Goal: Information Seeking & Learning: Learn about a topic

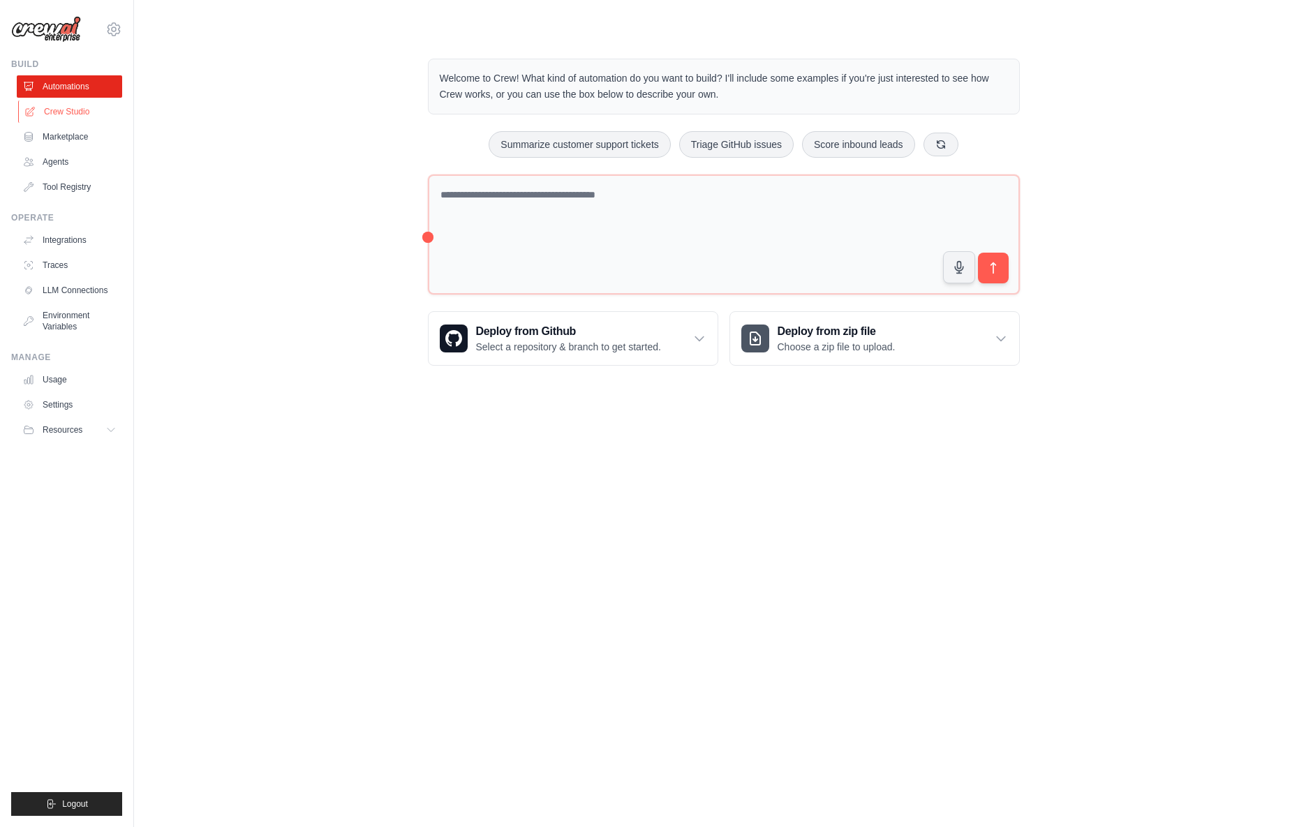
click at [72, 117] on link "Crew Studio" at bounding box center [70, 111] width 105 height 22
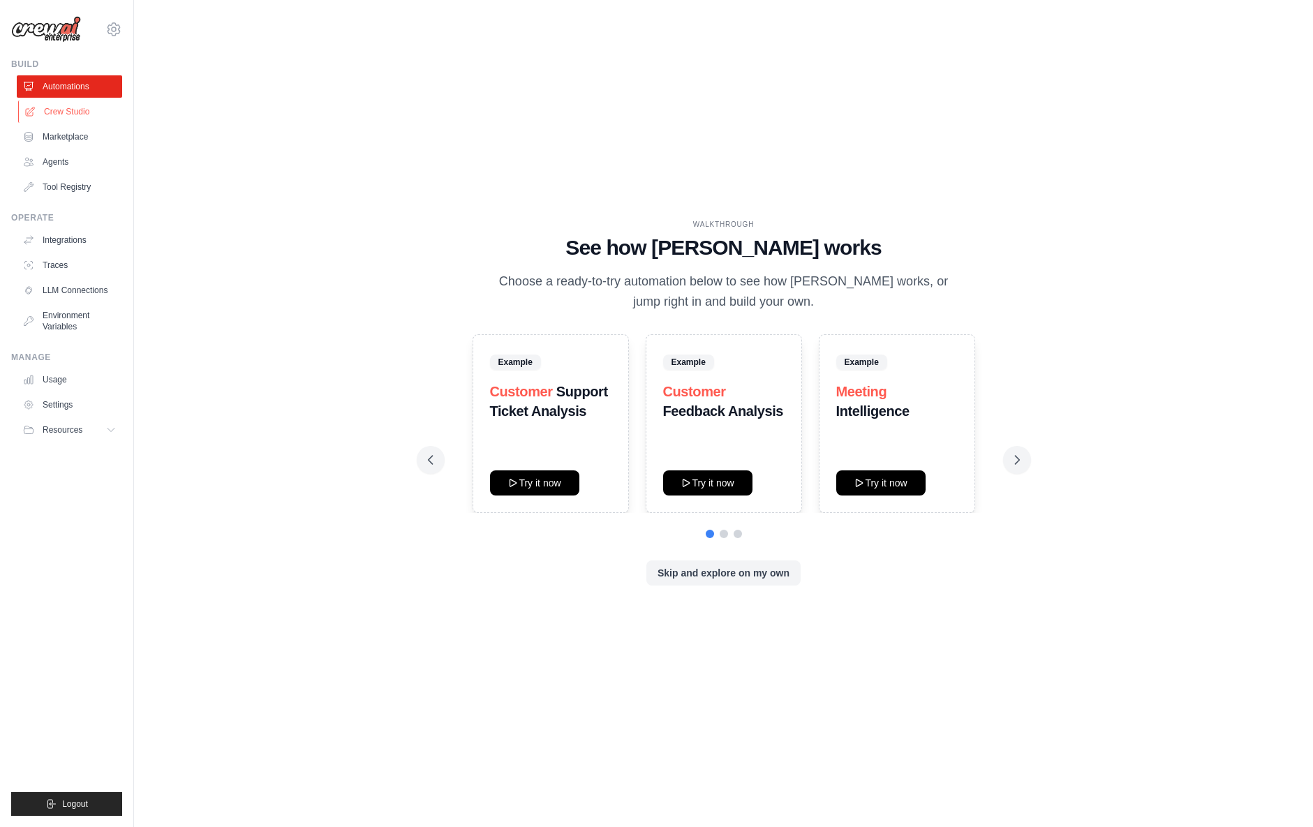
click at [50, 112] on link "Crew Studio" at bounding box center [70, 111] width 105 height 22
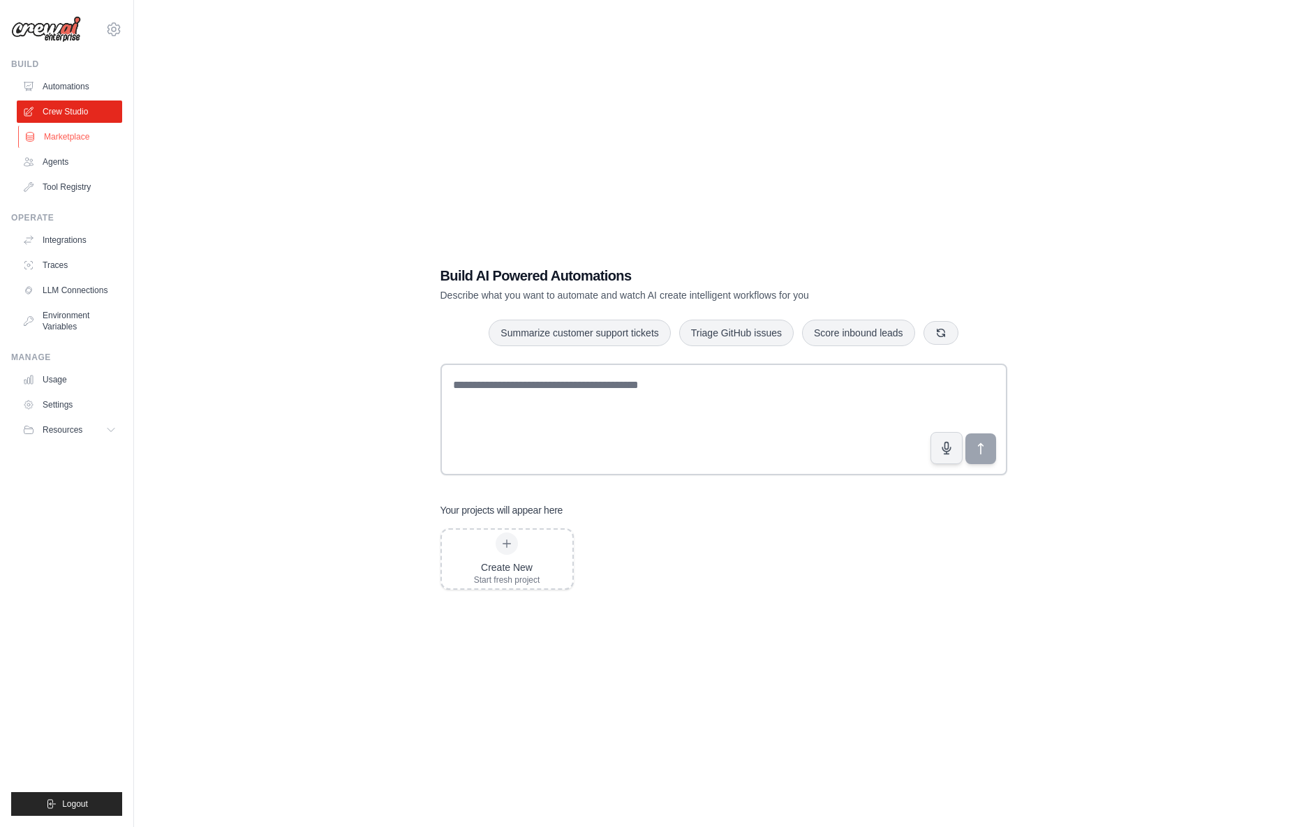
click at [70, 139] on link "Marketplace" at bounding box center [70, 137] width 105 height 22
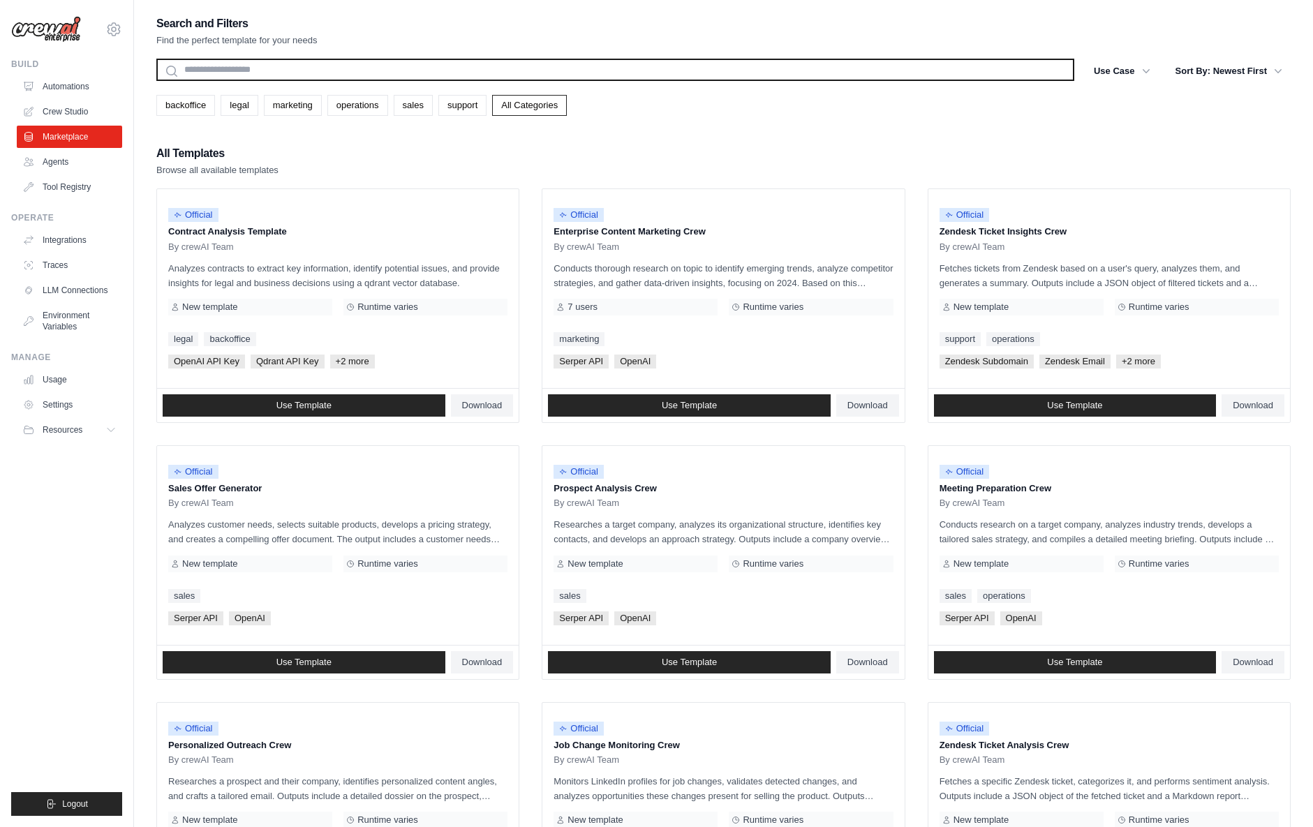
click at [245, 70] on input "text" at bounding box center [615, 70] width 918 height 22
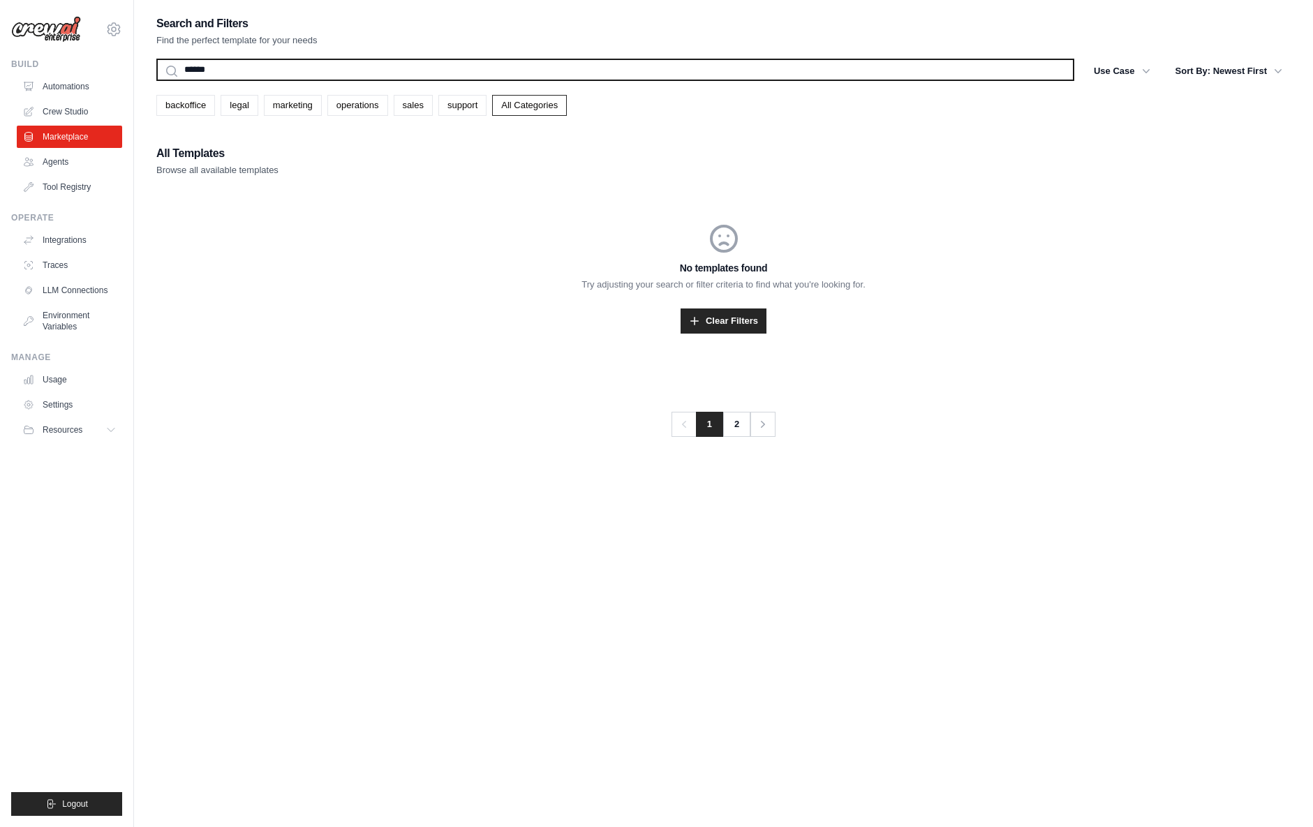
type input "******"
click at [156, 80] on button "Search" at bounding box center [156, 80] width 1 height 1
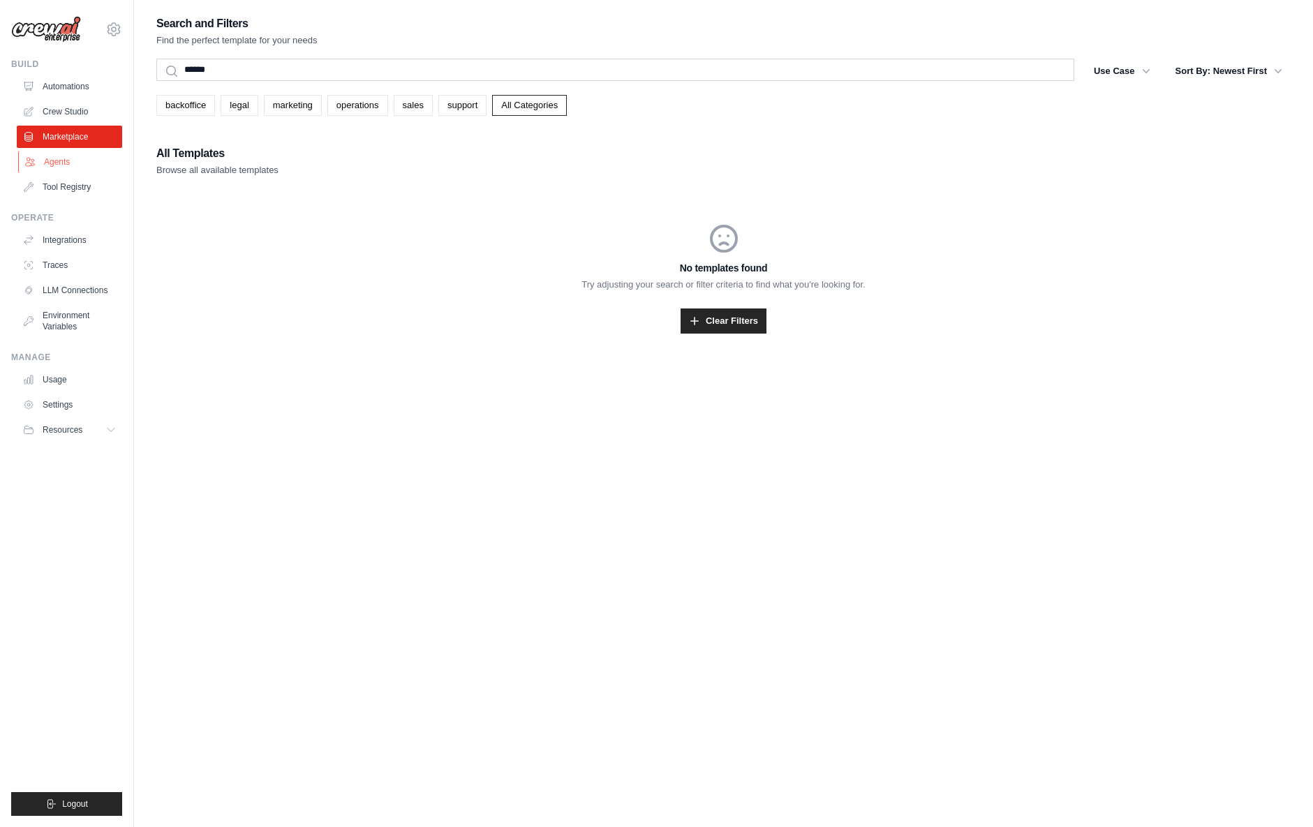
click at [77, 165] on link "Agents" at bounding box center [70, 162] width 105 height 22
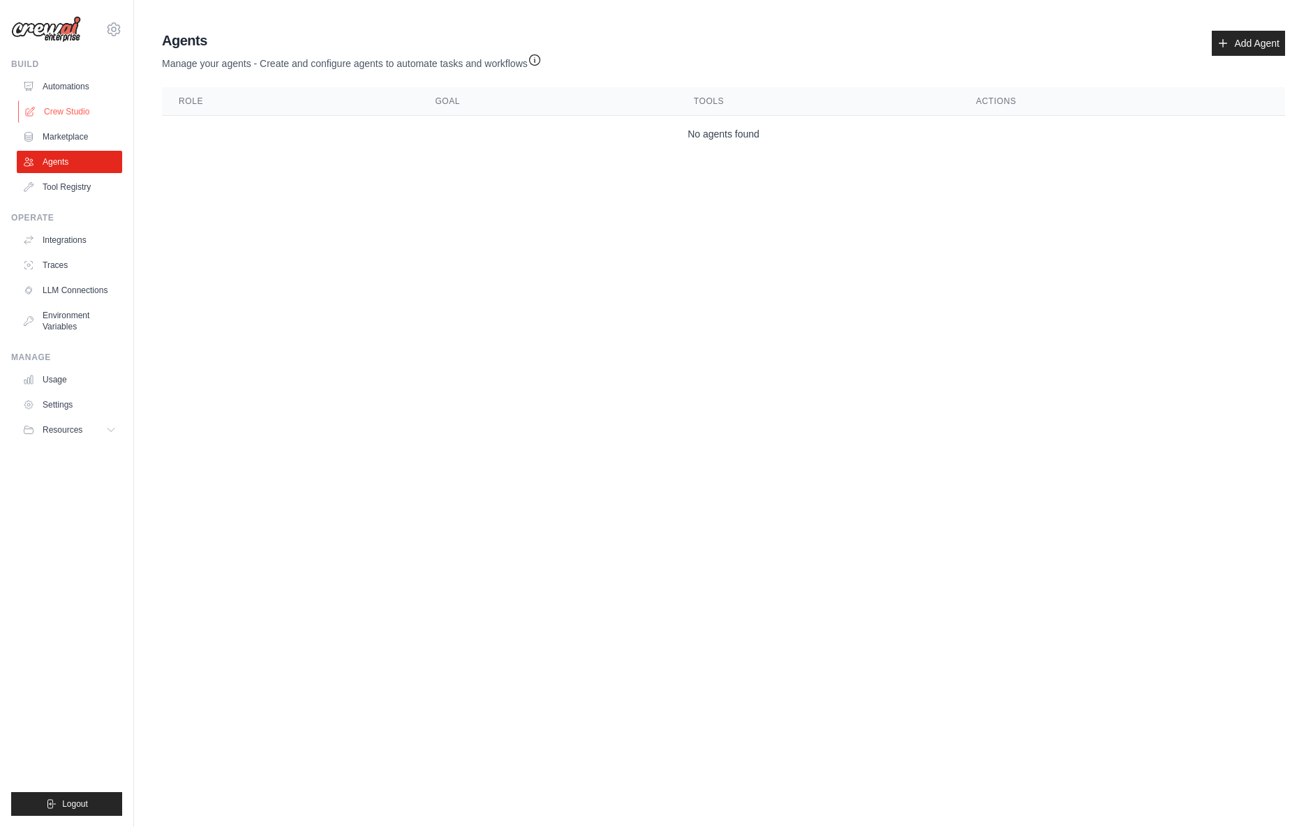
click at [76, 107] on link "Crew Studio" at bounding box center [70, 111] width 105 height 22
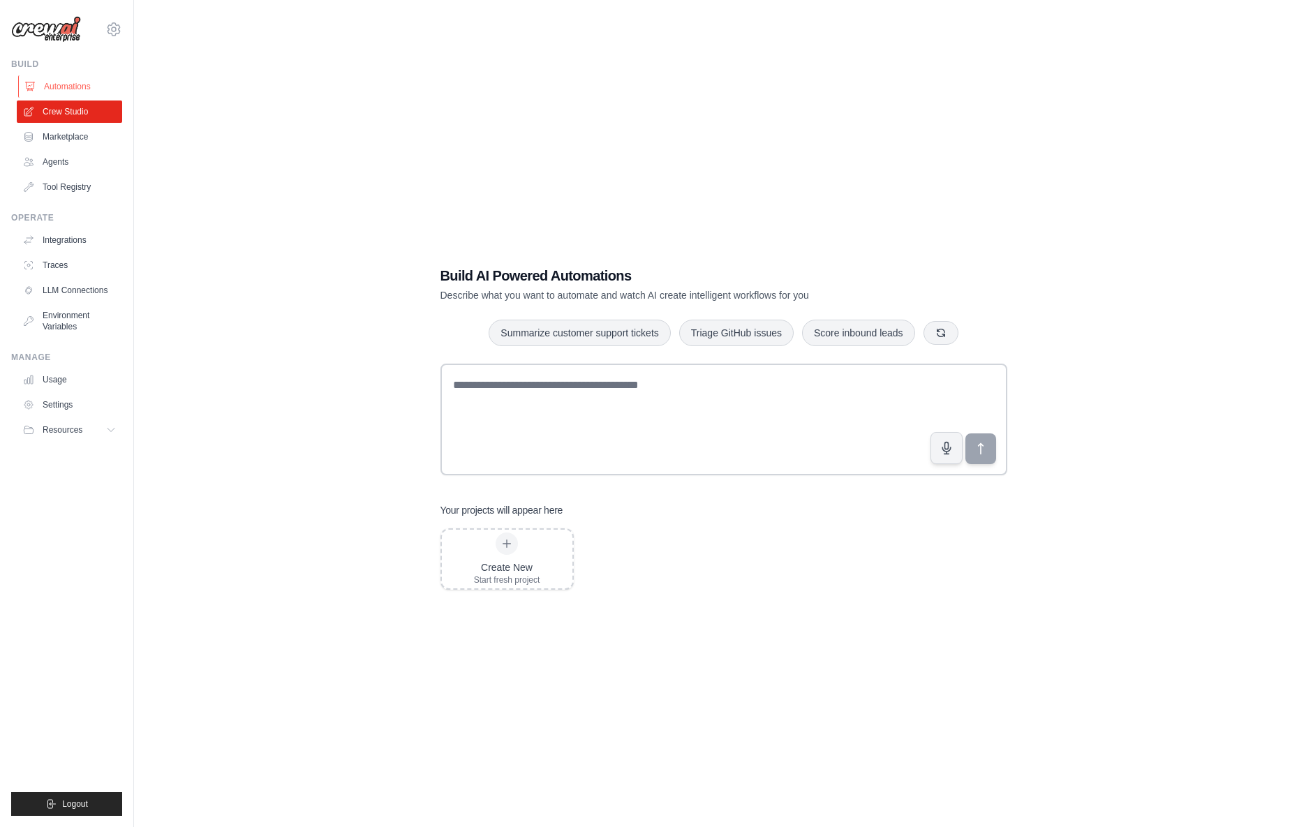
click at [66, 87] on link "Automations" at bounding box center [70, 86] width 105 height 22
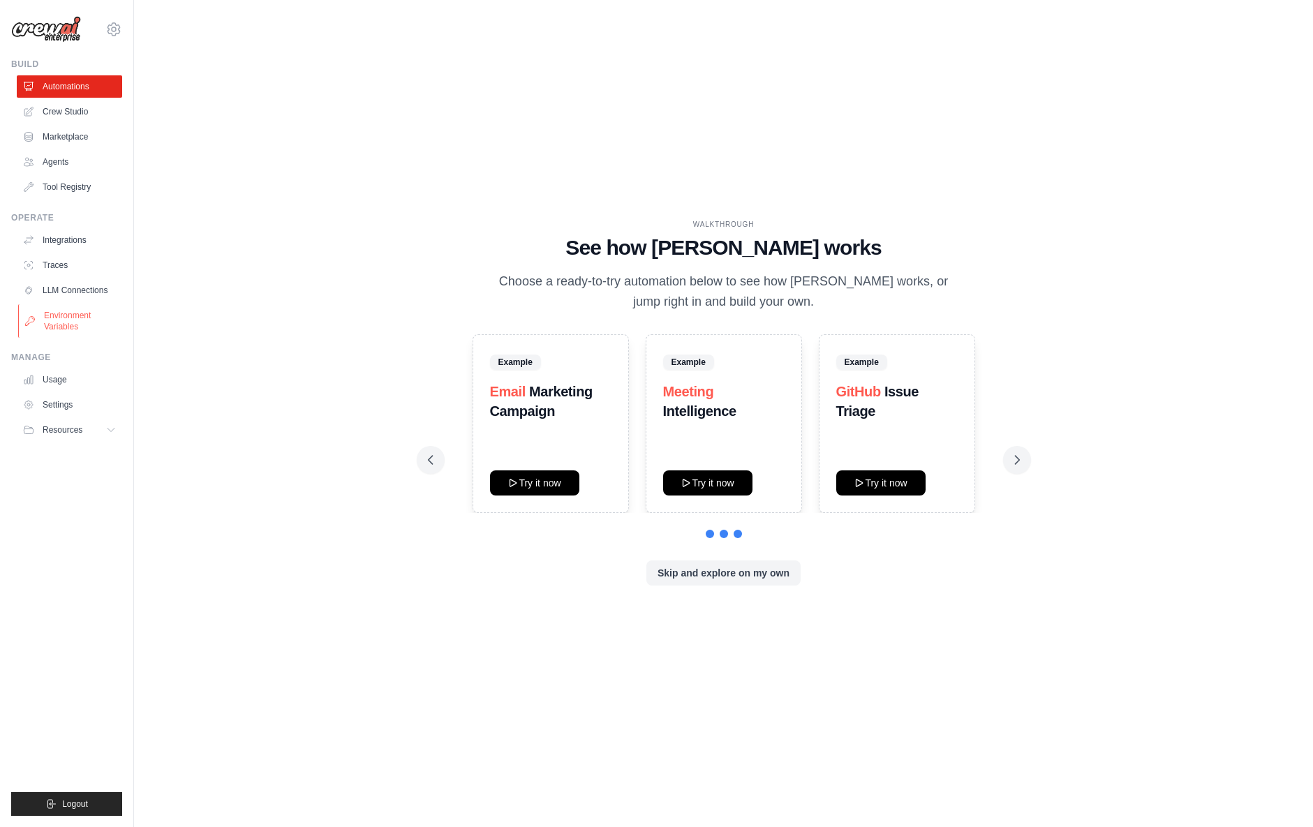
click at [76, 321] on link "Environment Variables" at bounding box center [70, 320] width 105 height 33
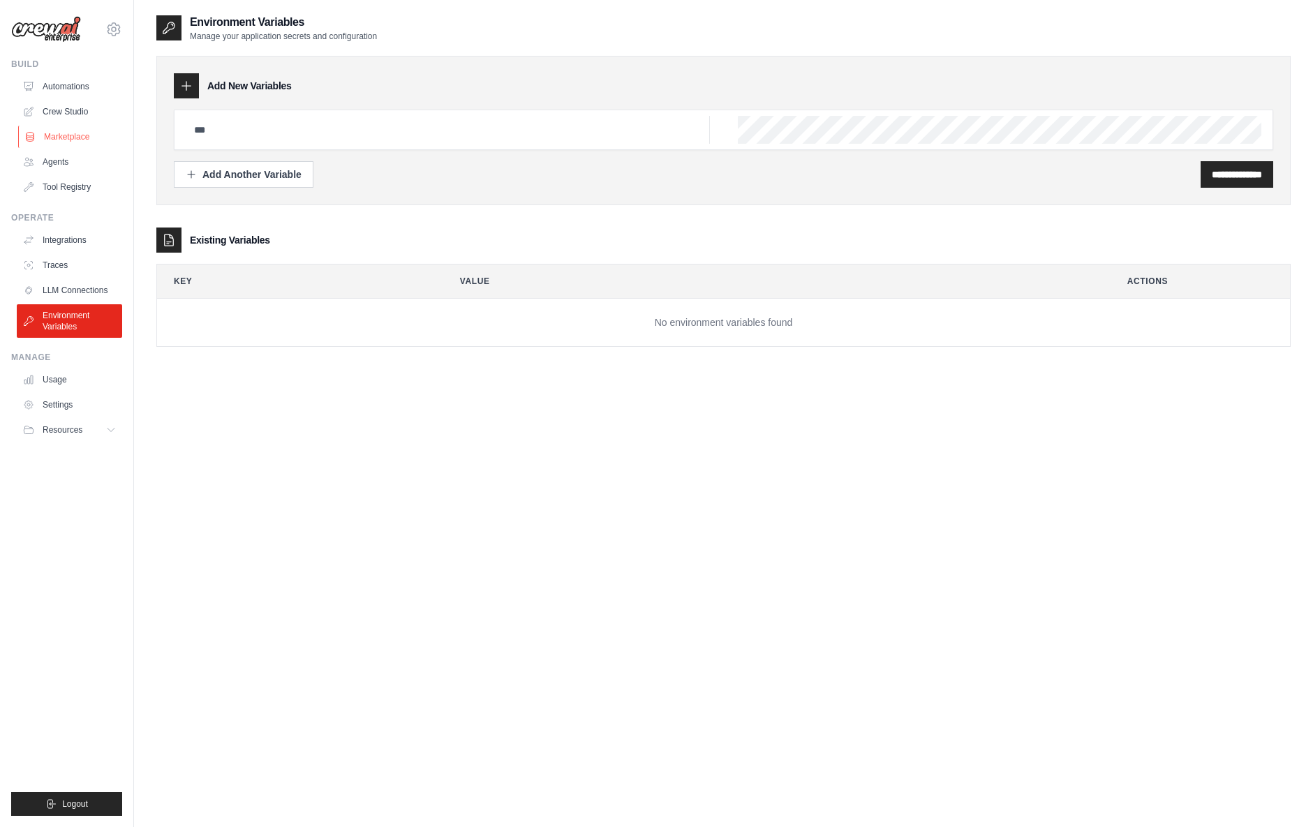
click at [74, 128] on link "Marketplace" at bounding box center [70, 137] width 105 height 22
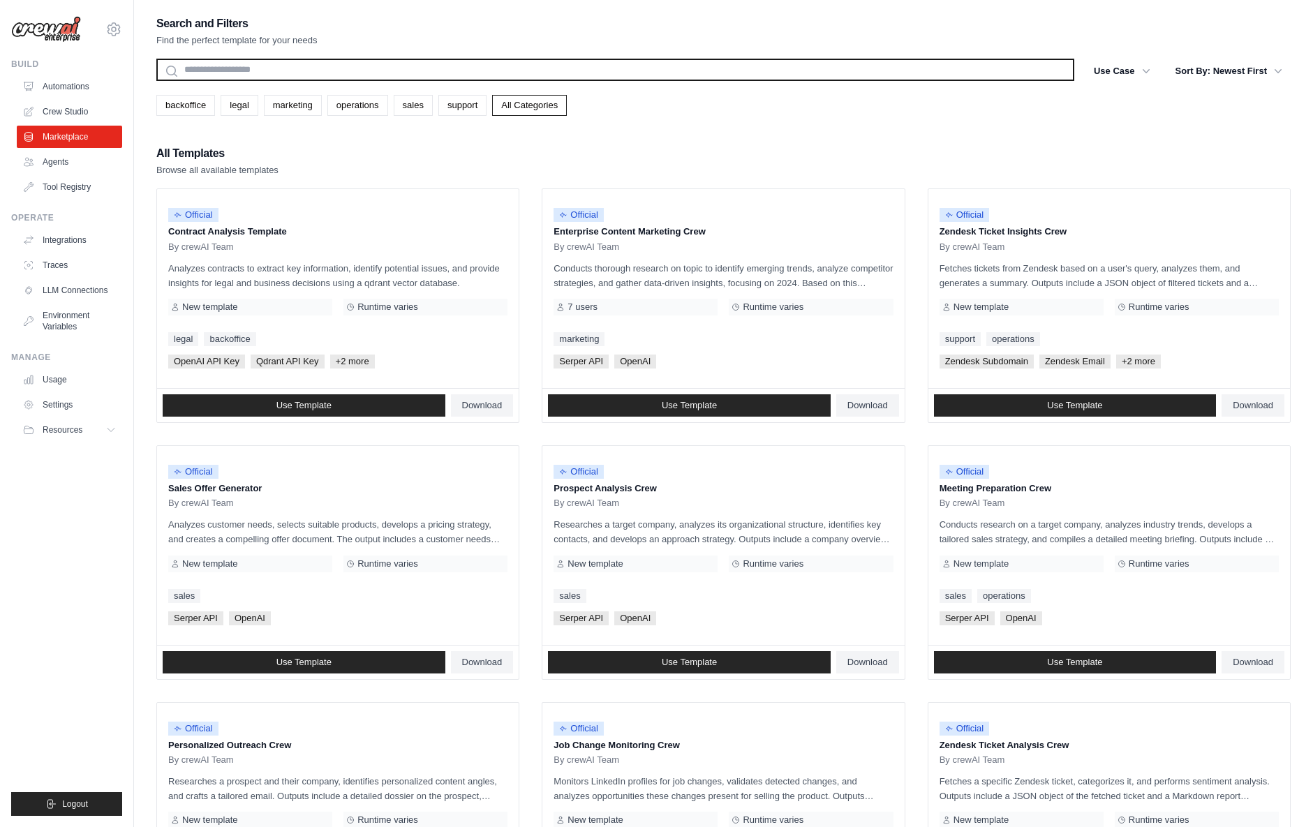
click at [271, 66] on input "text" at bounding box center [615, 70] width 918 height 22
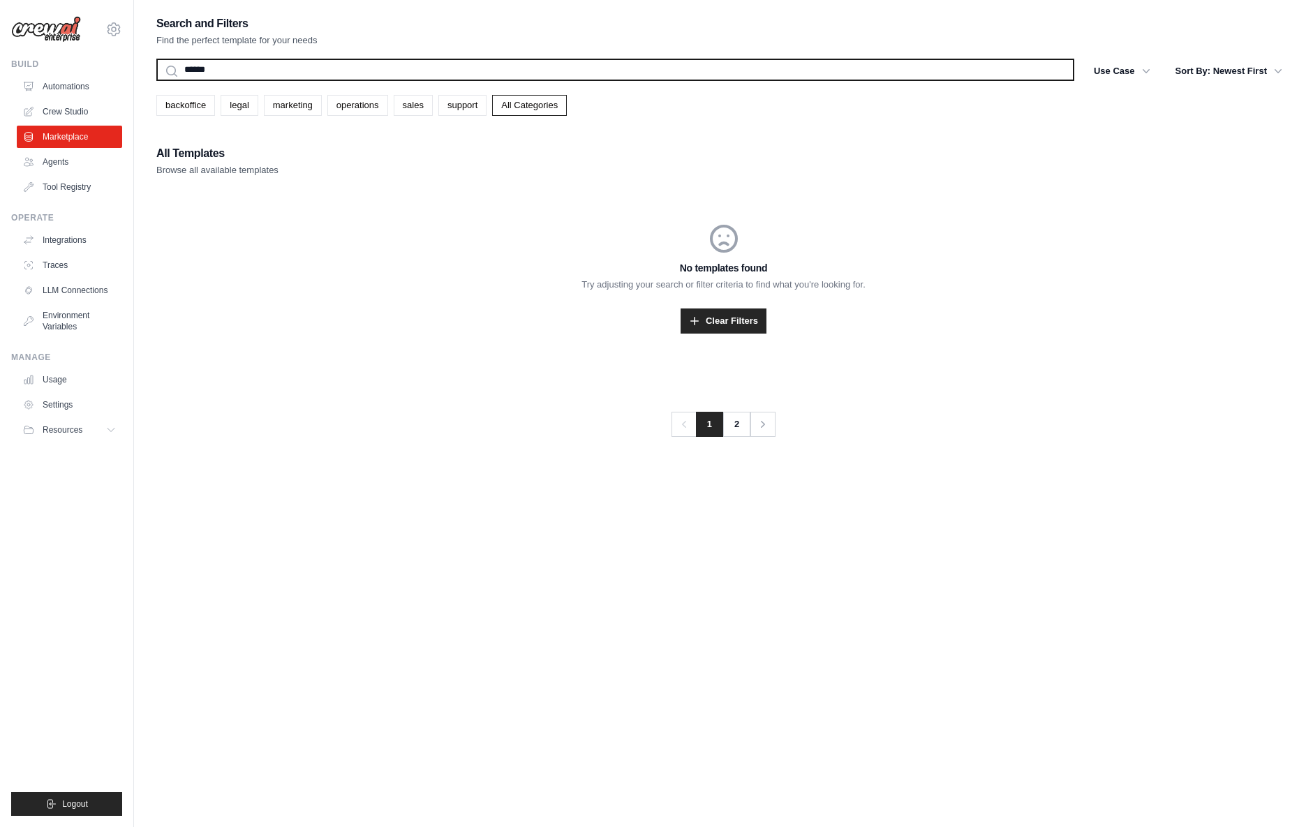
type input "******"
click at [156, 80] on button "Search" at bounding box center [156, 80] width 1 height 1
click at [415, 72] on input "******" at bounding box center [615, 70] width 918 height 22
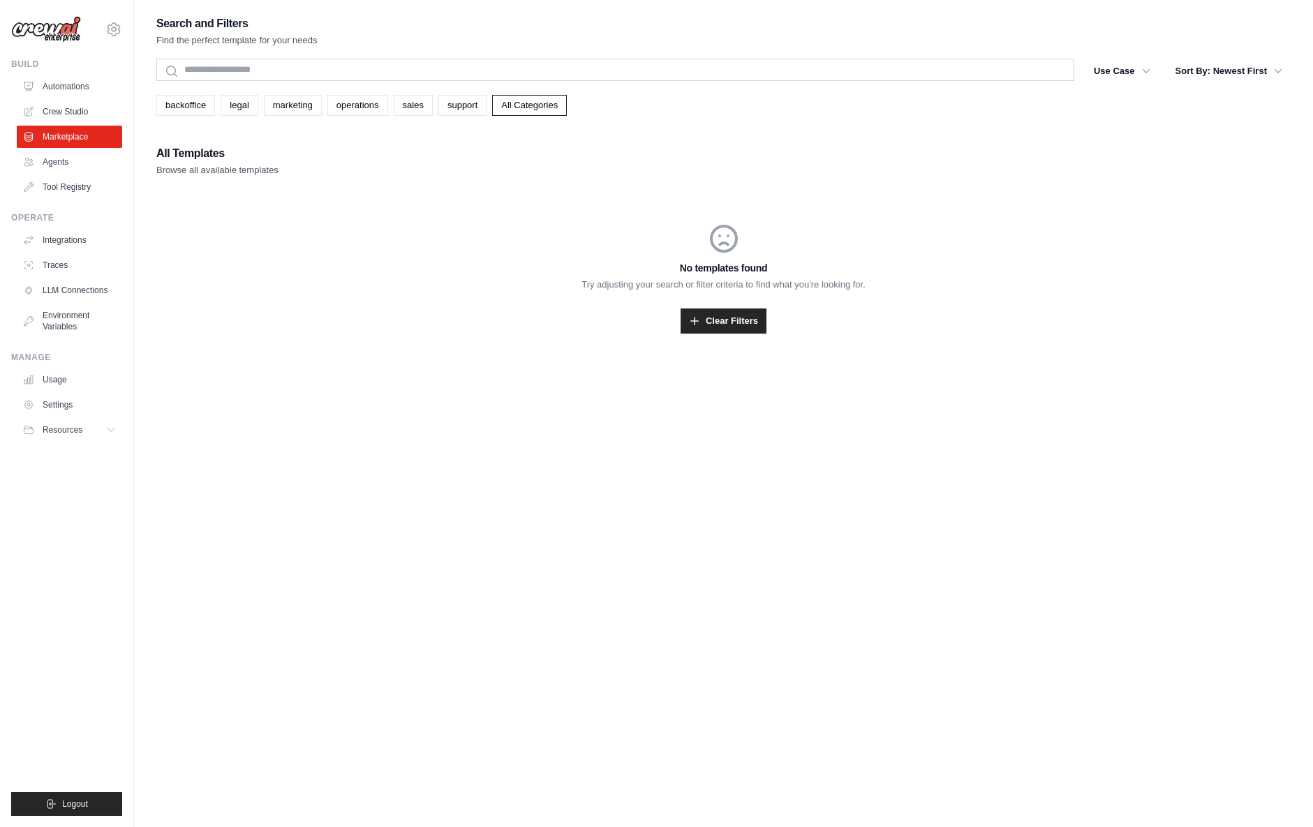
click at [382, 259] on div "No templates found Try adjusting your search or filter criteria to find what yo…" at bounding box center [723, 277] width 1134 height 179
click at [546, 105] on link "All Categories" at bounding box center [529, 105] width 75 height 21
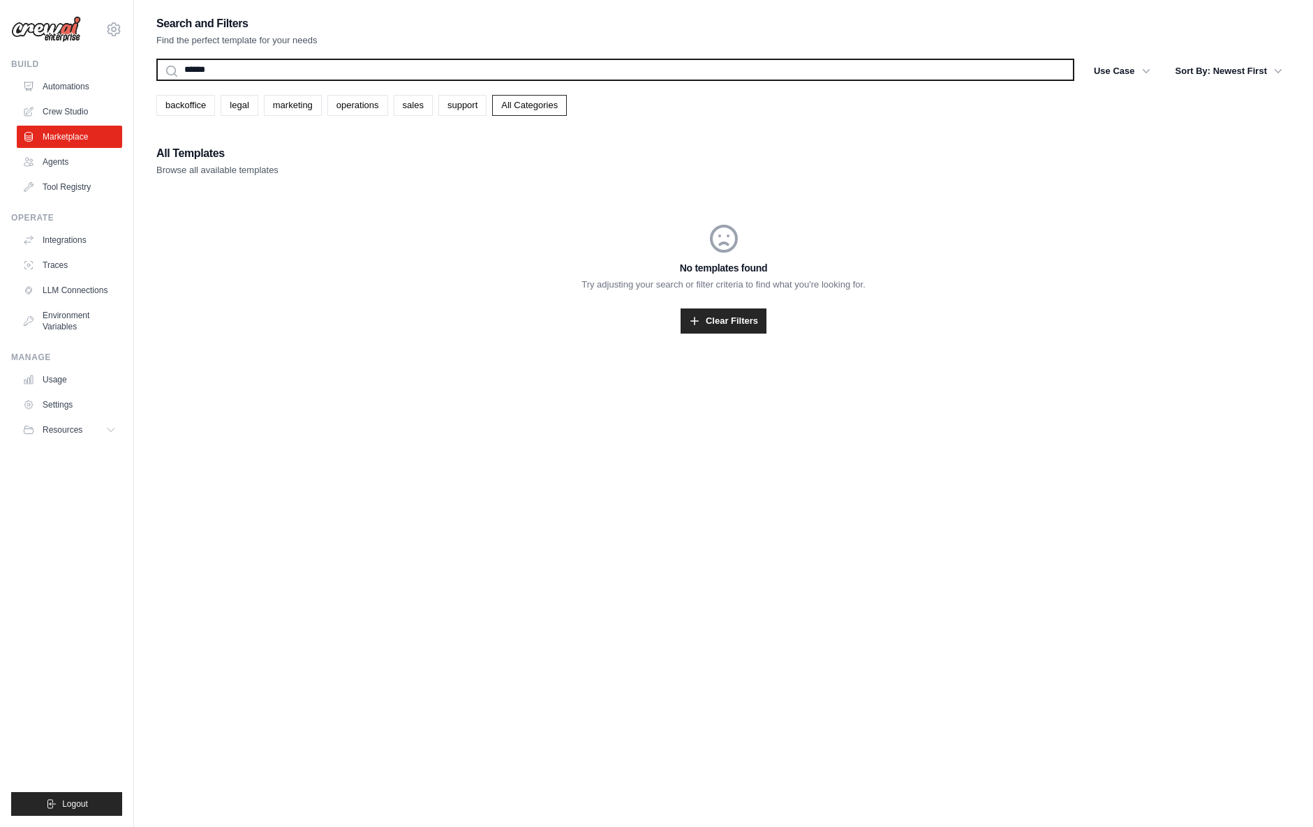
click at [200, 67] on input "******" at bounding box center [615, 70] width 918 height 22
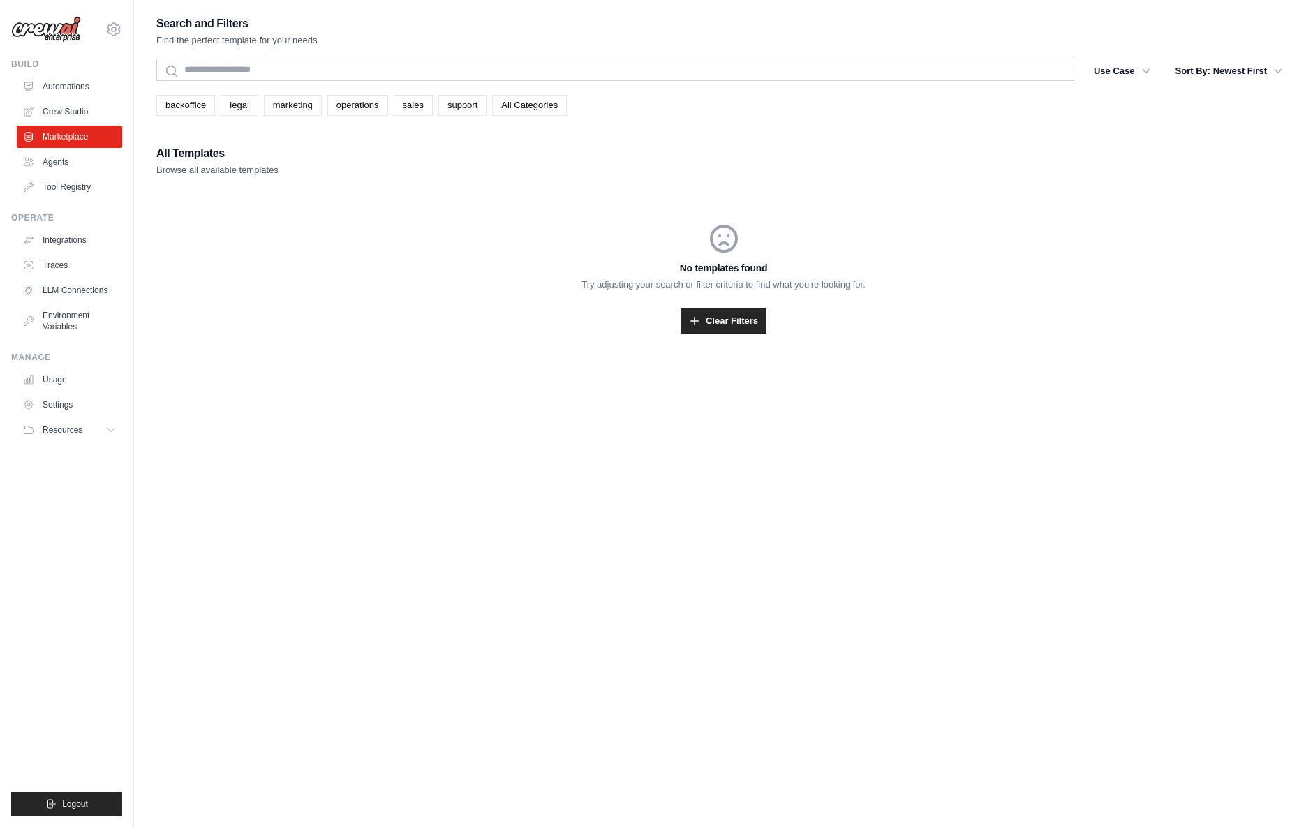
click at [544, 109] on link "All Categories" at bounding box center [529, 105] width 75 height 21
click at [198, 108] on link "backoffice" at bounding box center [185, 105] width 59 height 21
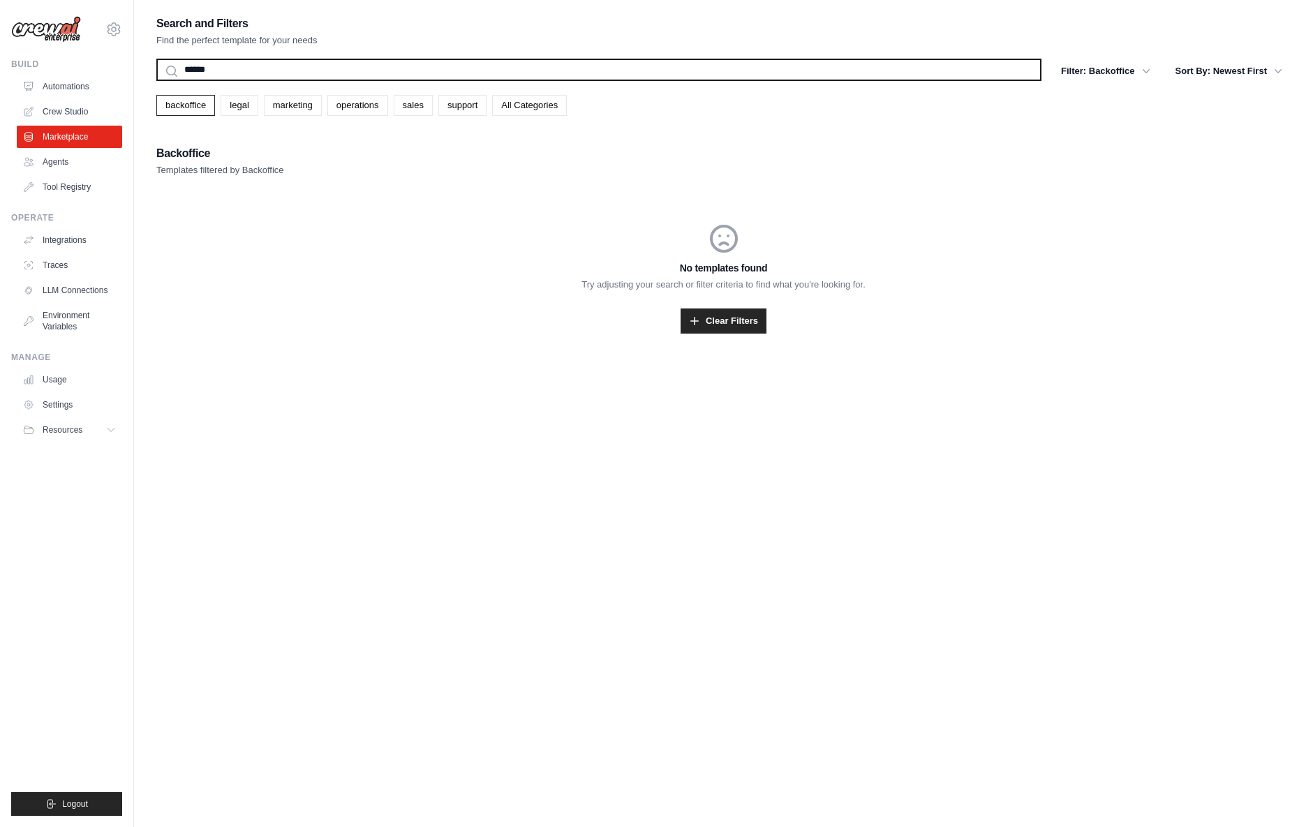
click at [200, 65] on input "******" at bounding box center [598, 70] width 885 height 22
click at [156, 80] on button "Search" at bounding box center [156, 80] width 1 height 1
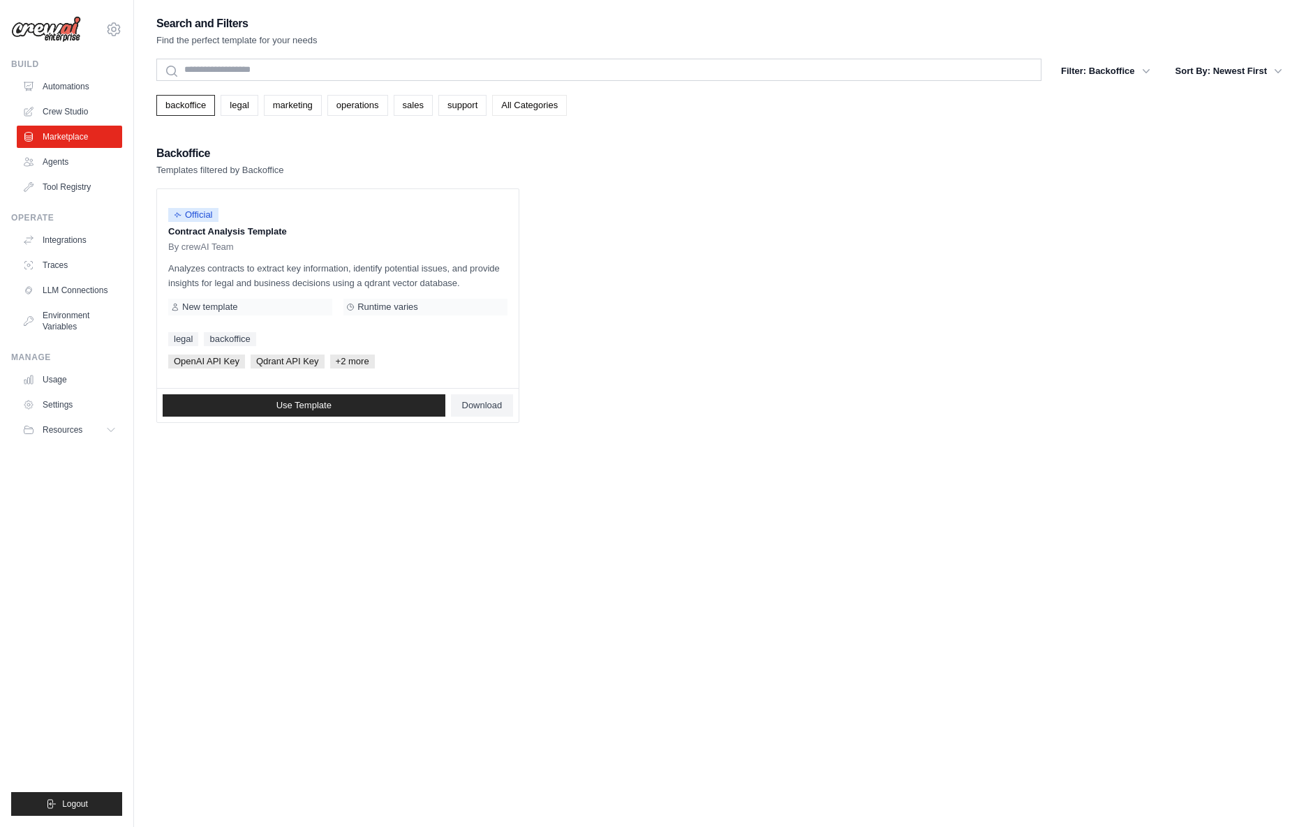
click at [539, 105] on link "All Categories" at bounding box center [529, 105] width 75 height 21
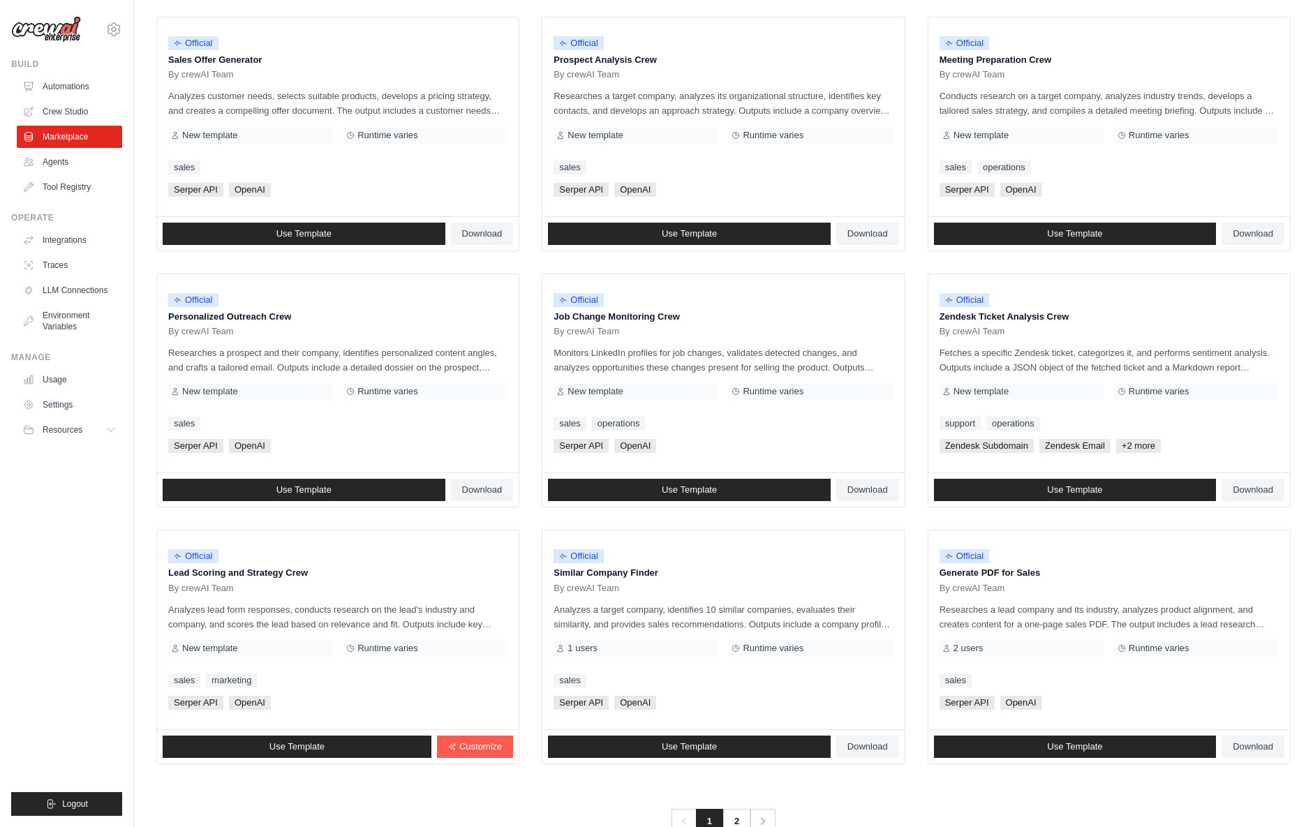
scroll to position [466, 0]
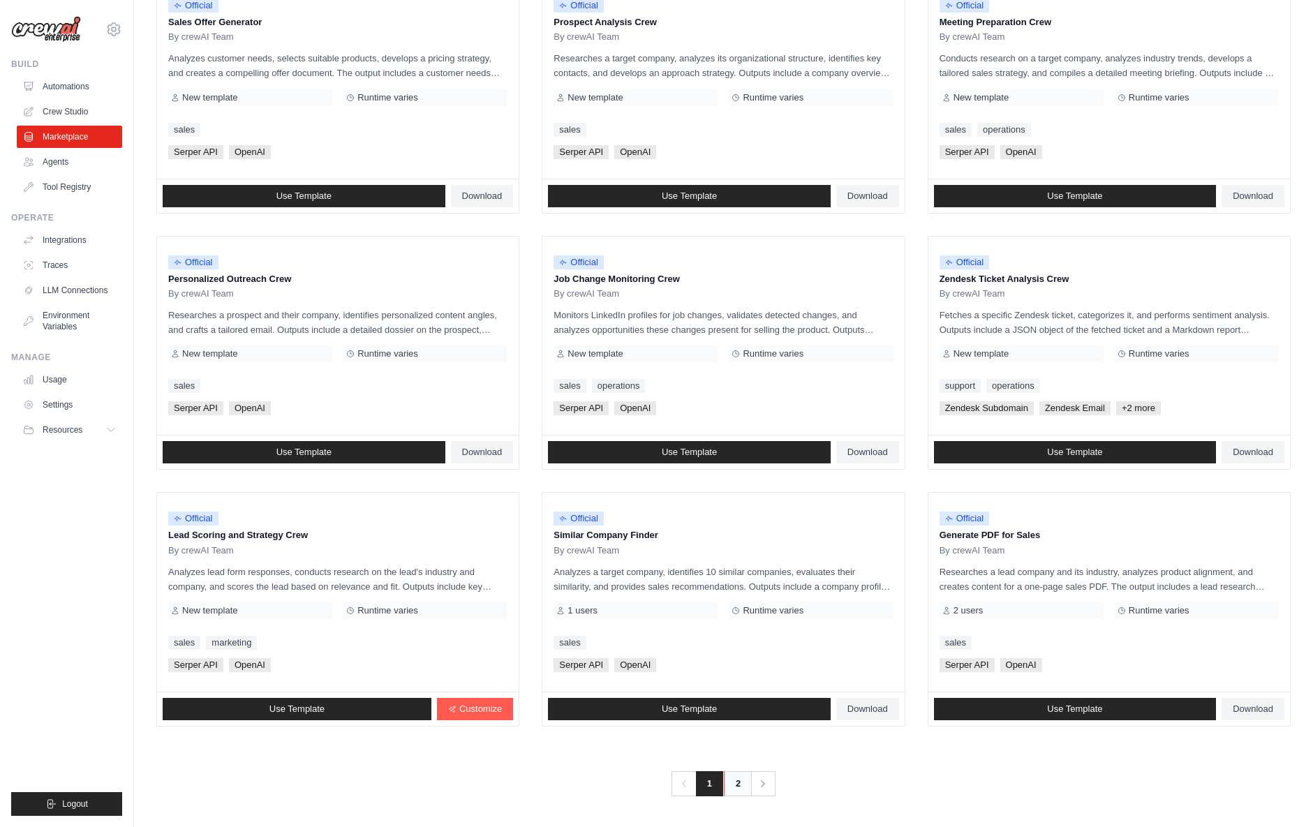
click at [734, 784] on link "2" at bounding box center [738, 783] width 28 height 25
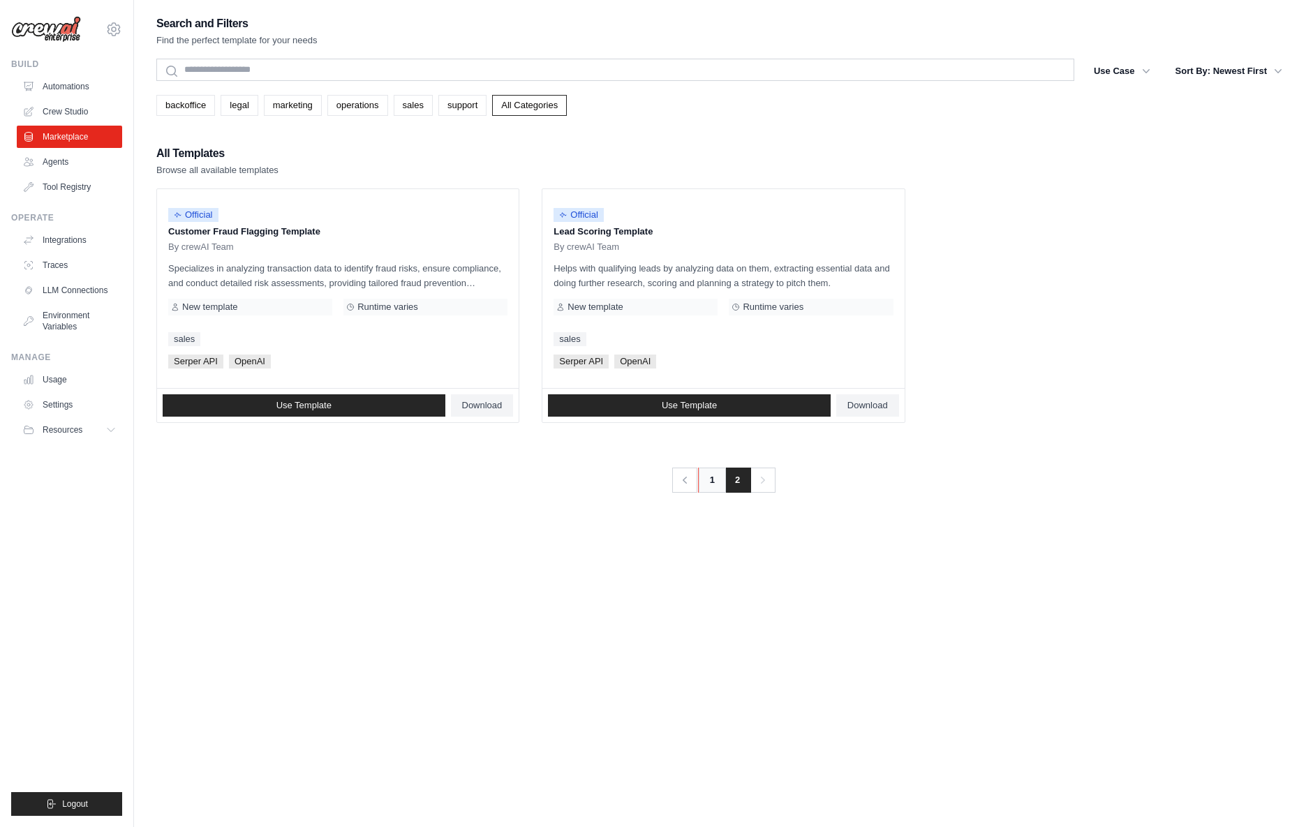
click at [709, 481] on link "1" at bounding box center [712, 480] width 28 height 25
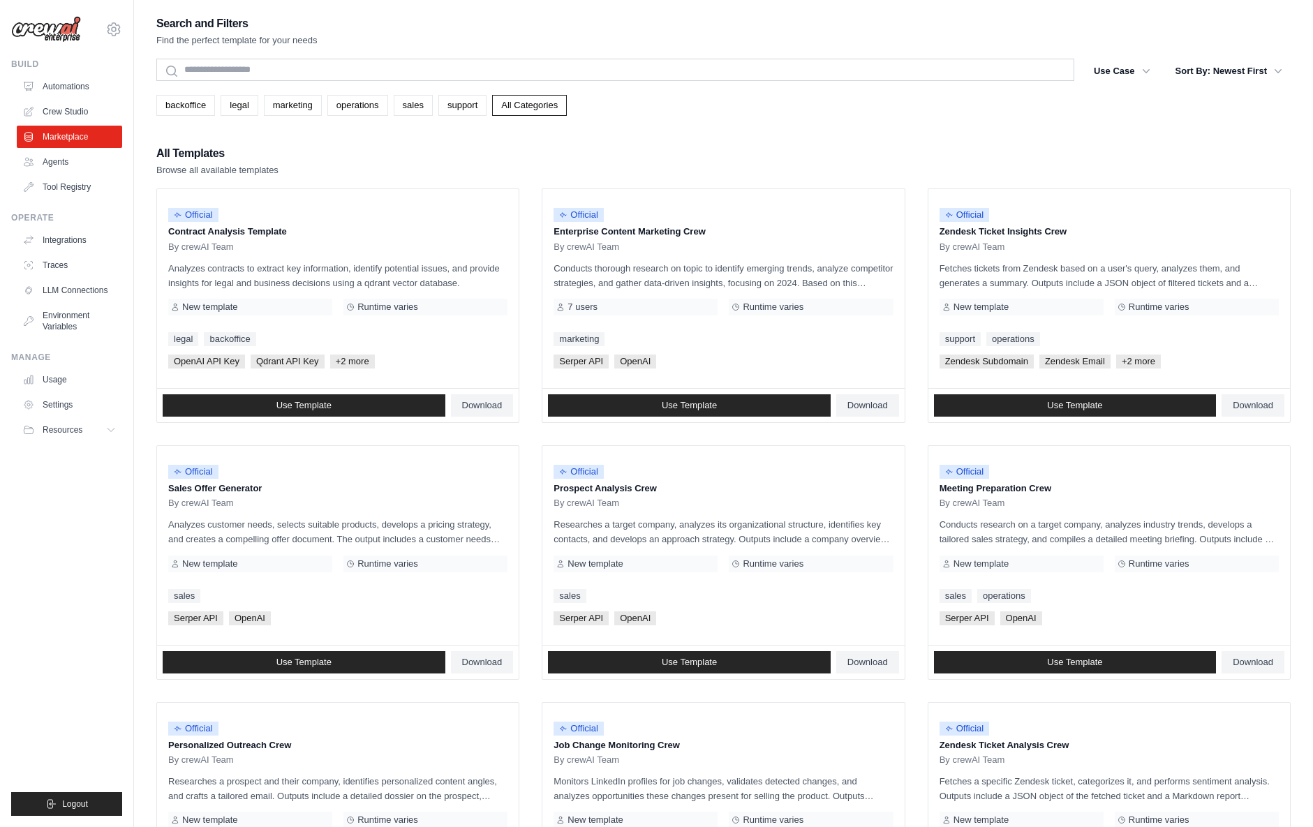
click at [77, 505] on ul "Build Automations Crew Studio Marketplace Agents" at bounding box center [66, 437] width 111 height 757
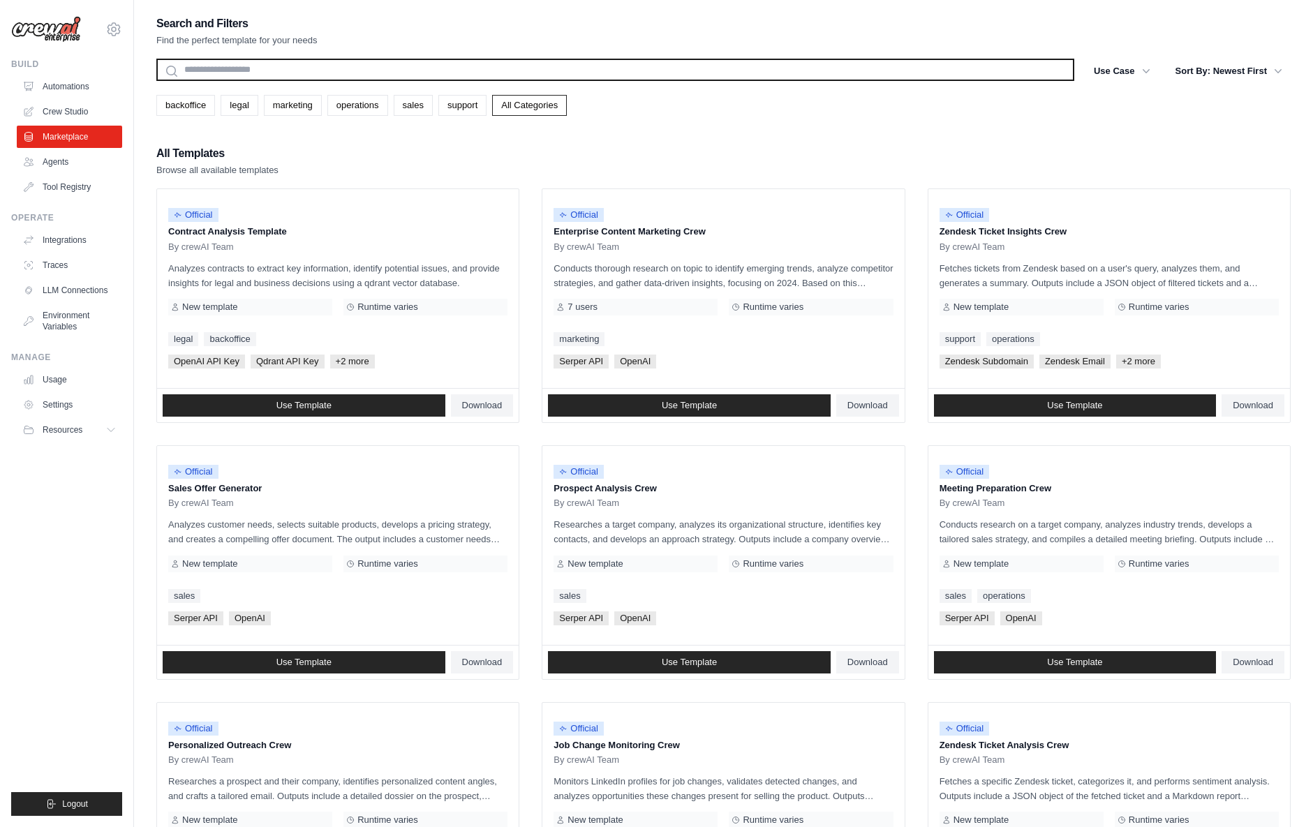
click at [218, 70] on input "text" at bounding box center [615, 70] width 918 height 22
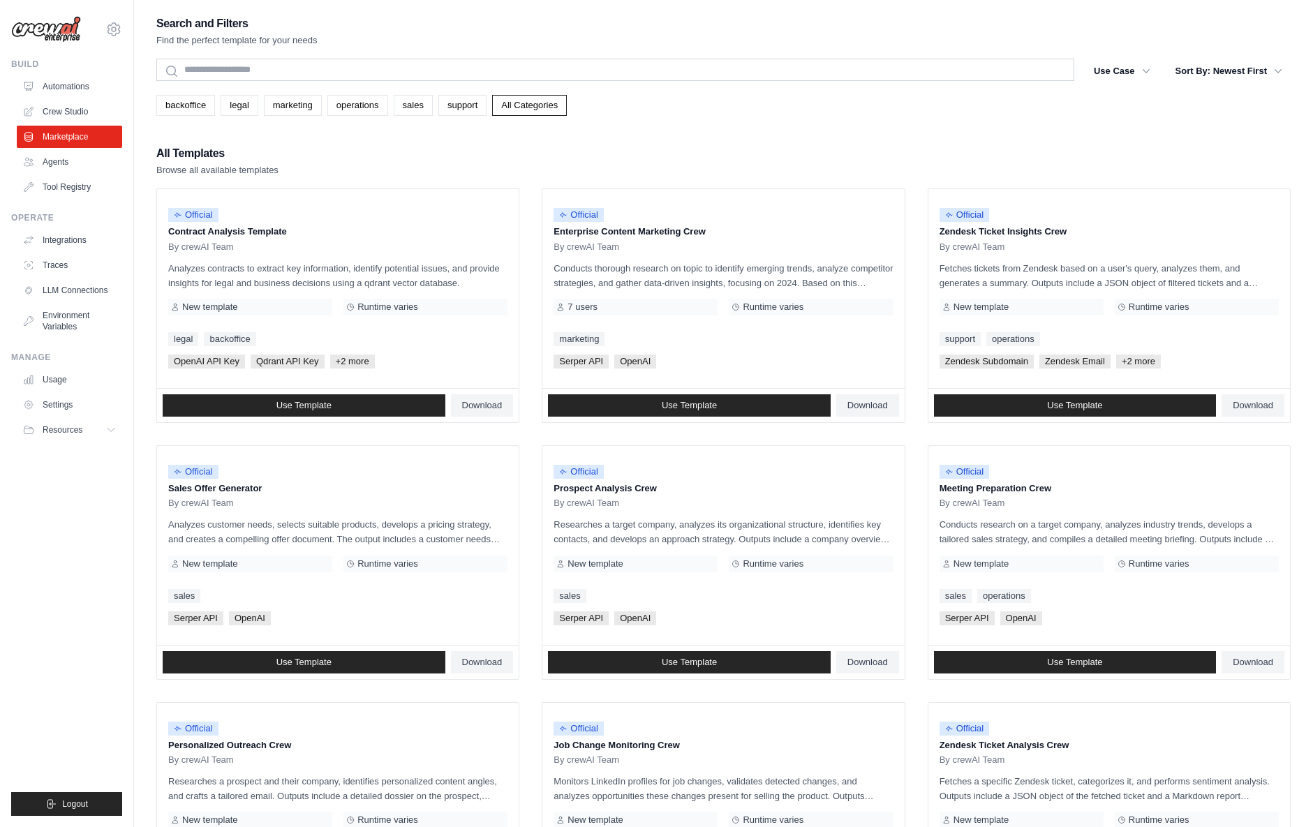
click at [472, 161] on div "All Templates Browse all available templates" at bounding box center [723, 160] width 1134 height 33
click at [109, 437] on button "Resources" at bounding box center [70, 430] width 105 height 22
click at [101, 135] on link "Marketplace" at bounding box center [70, 137] width 105 height 22
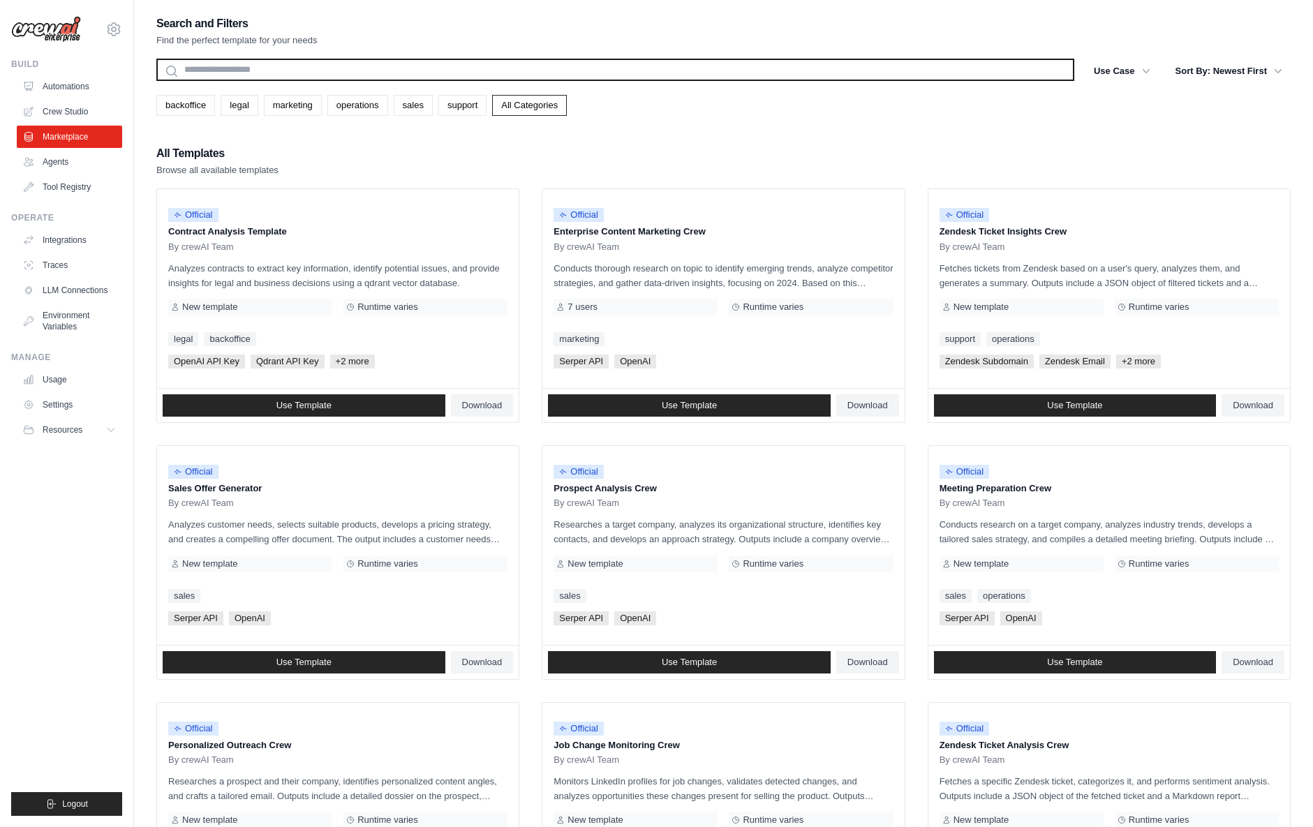
click at [245, 71] on input "text" at bounding box center [615, 70] width 918 height 22
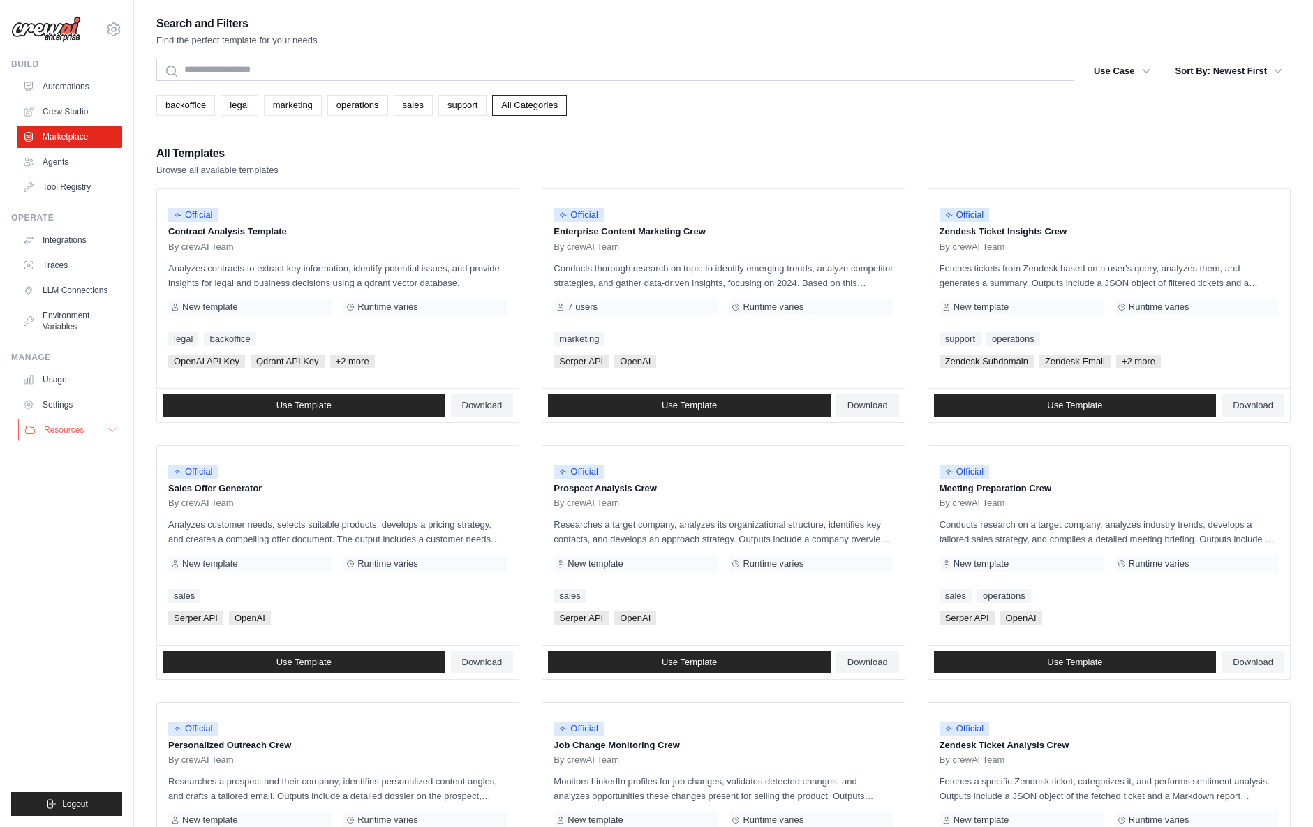
click at [89, 424] on button "Resources" at bounding box center [70, 430] width 105 height 22
click at [75, 516] on span "Video Tutorials" at bounding box center [77, 520] width 55 height 11
